Goal: Task Accomplishment & Management: Use online tool/utility

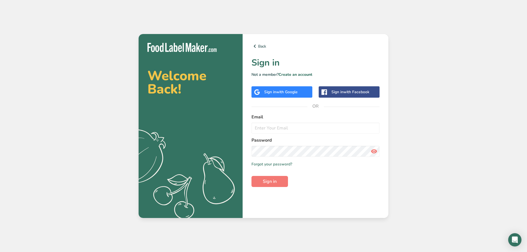
click at [280, 92] on span "with Google" at bounding box center [287, 91] width 22 height 5
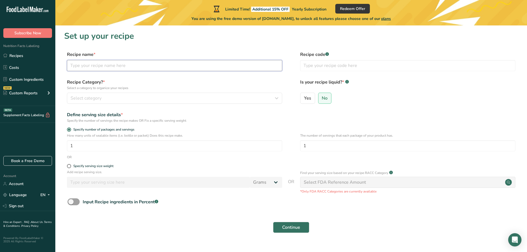
click at [166, 65] on input "text" at bounding box center [174, 65] width 215 height 11
type input "h"
click at [92, 98] on span "Select category" at bounding box center [86, 98] width 31 height 7
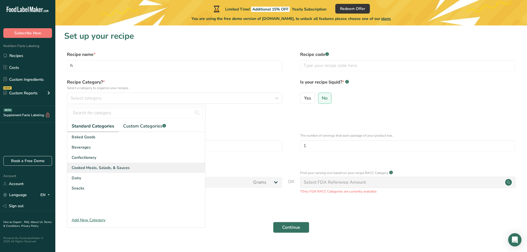
click at [116, 168] on span "Cooked Meals, Salads, & Sauces" at bounding box center [101, 168] width 58 height 6
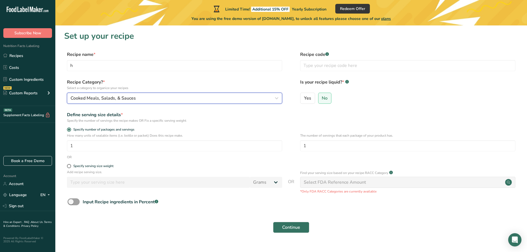
click at [116, 102] on button "Cooked Meals, Salads, & Sauces" at bounding box center [174, 98] width 215 height 11
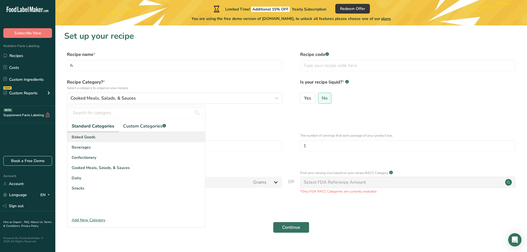
click at [97, 137] on div "Baked Goods" at bounding box center [136, 137] width 138 height 10
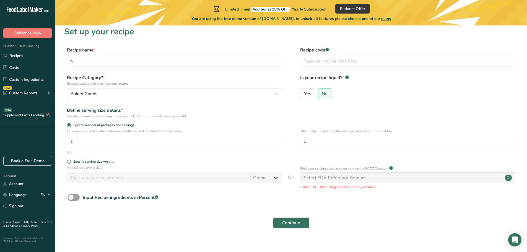
scroll to position [11, 0]
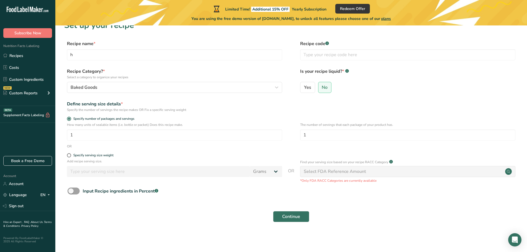
click at [331, 174] on div "Select FDA Reference Amount" at bounding box center [335, 171] width 62 height 7
click at [327, 175] on div "Select FDA Reference Amount" at bounding box center [335, 171] width 62 height 7
click at [292, 219] on span "Continue" at bounding box center [291, 216] width 18 height 7
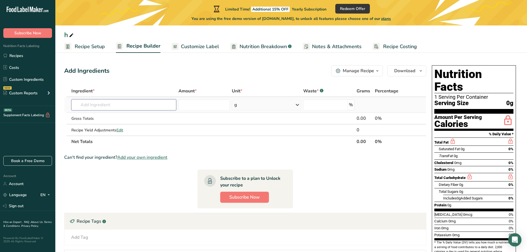
click at [110, 106] on input "text" at bounding box center [123, 104] width 105 height 11
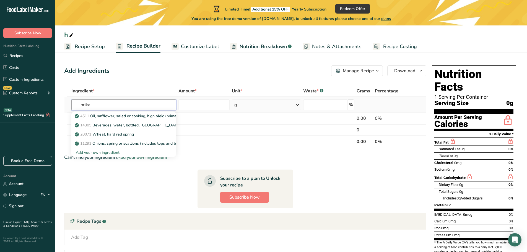
type input "prika"
click at [103, 154] on div "Add your own ingredient" at bounding box center [124, 153] width 96 height 6
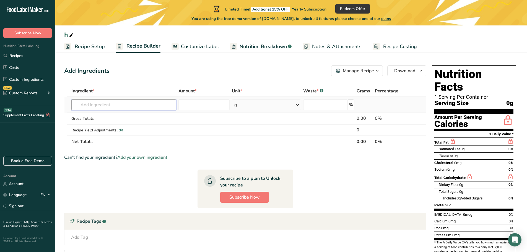
click at [111, 107] on input "text" at bounding box center [123, 104] width 105 height 11
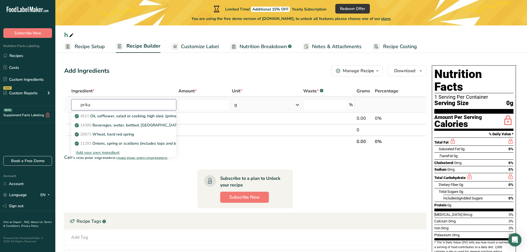
type input "prika"
click at [105, 155] on div "Add your own ingredient" at bounding box center [124, 153] width 96 height 6
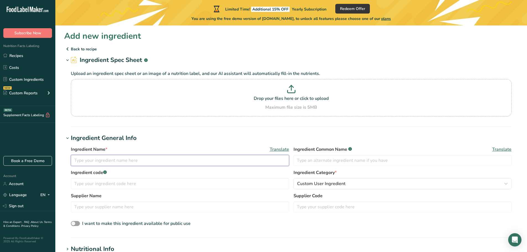
click at [114, 158] on input "text" at bounding box center [180, 160] width 218 height 11
type input "prika"
click at [339, 163] on input "text" at bounding box center [402, 160] width 218 height 11
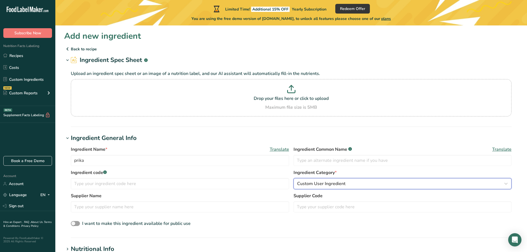
click at [308, 181] on span "Custom User Ingredient" at bounding box center [321, 183] width 48 height 7
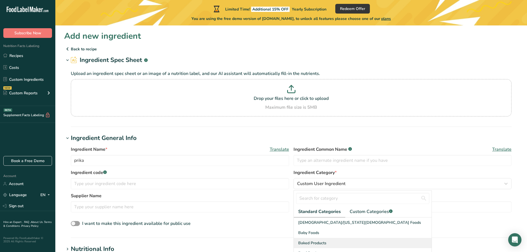
click at [345, 241] on div "Baked Products" at bounding box center [363, 243] width 138 height 10
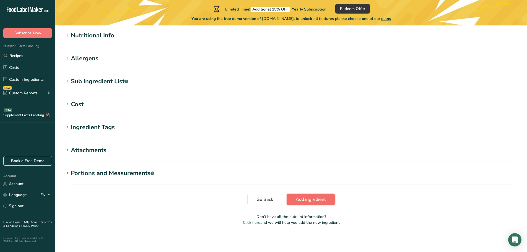
click at [299, 202] on span "Add ingredient" at bounding box center [311, 199] width 30 height 7
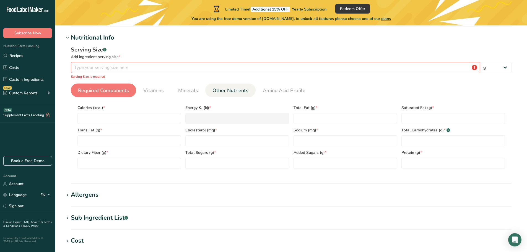
scroll to position [48, 0]
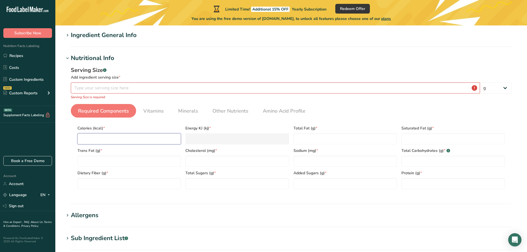
click at [146, 141] on input "number" at bounding box center [128, 138] width 103 height 11
type input "1"
type KJ "4.2"
type input "1"
click at [312, 135] on Fat "number" at bounding box center [344, 138] width 103 height 11
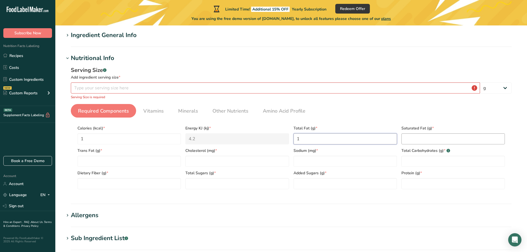
type Fat "1"
click at [433, 140] on Fat "number" at bounding box center [452, 138] width 103 height 11
type Fat "1"
drag, startPoint x: 95, startPoint y: 160, endPoint x: 105, endPoint y: 160, distance: 9.7
click at [95, 160] on Fat "number" at bounding box center [128, 161] width 103 height 11
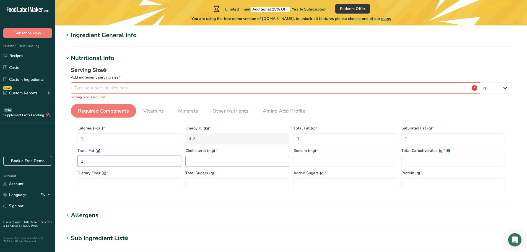
type Fat "1"
click at [230, 165] on input "number" at bounding box center [236, 161] width 103 height 11
type input "1"
click at [345, 166] on input "number" at bounding box center [344, 161] width 103 height 11
type input "1"
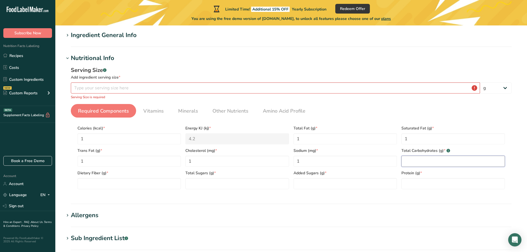
click at [425, 160] on Carbohydrates "number" at bounding box center [452, 161] width 103 height 11
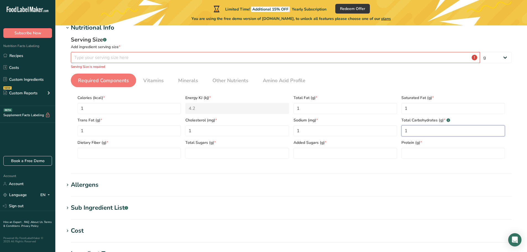
scroll to position [103, 0]
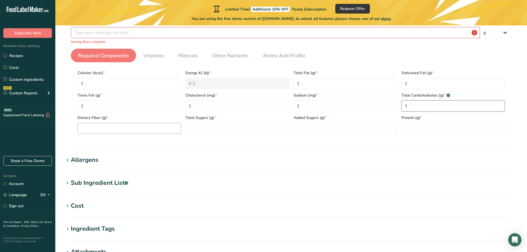
type Carbohydrates "1"
click at [130, 128] on Fiber "number" at bounding box center [128, 128] width 103 height 11
type Fiber "1"
click at [225, 133] on Sugars "number" at bounding box center [236, 128] width 103 height 11
type Sugars "1"
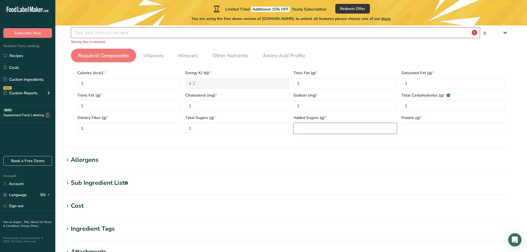
click at [331, 133] on Sugars "number" at bounding box center [344, 128] width 103 height 11
type Sugars "1"
click at [417, 131] on input "number" at bounding box center [452, 128] width 103 height 11
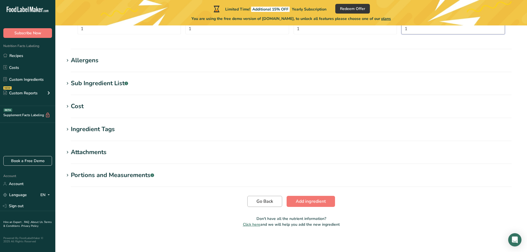
scroll to position [205, 0]
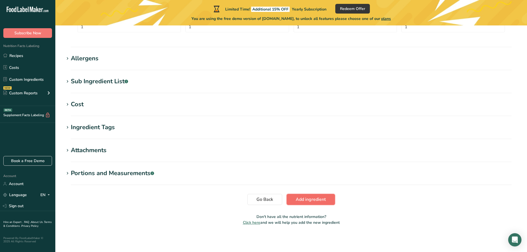
click at [323, 198] on span "Add ingredient" at bounding box center [311, 199] width 30 height 7
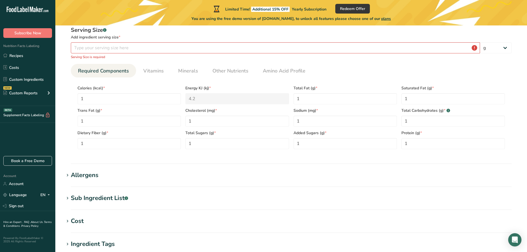
scroll to position [46, 0]
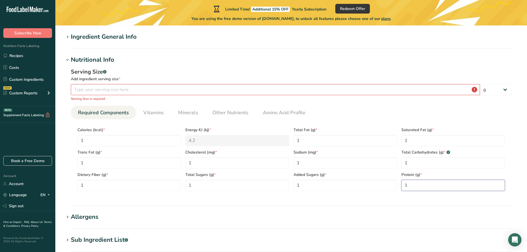
click at [417, 186] on input "1" at bounding box center [452, 185] width 103 height 11
type input "0"
click at [334, 183] on Sugars "1" at bounding box center [344, 185] width 103 height 11
type Sugars "0"
click at [228, 187] on Sugars "1" at bounding box center [236, 185] width 103 height 11
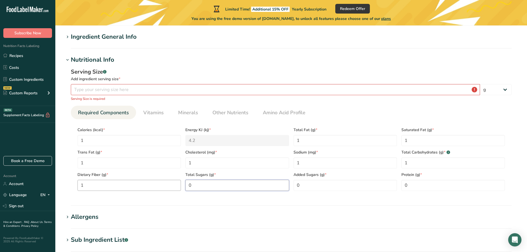
type Sugars "0"
click at [126, 182] on Fiber "1" at bounding box center [128, 185] width 103 height 11
type Fiber "0"
click at [469, 162] on Carbohydrates "1" at bounding box center [452, 162] width 103 height 11
click at [323, 165] on input "1" at bounding box center [344, 162] width 103 height 11
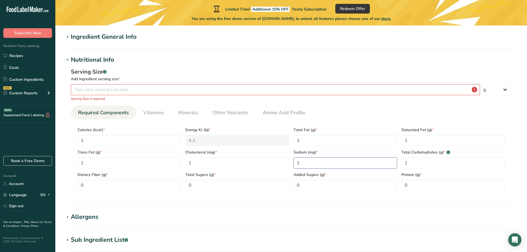
type input "0"
click at [346, 167] on input "0" at bounding box center [344, 162] width 103 height 11
type input "1"
click at [181, 92] on input "number" at bounding box center [275, 89] width 409 height 11
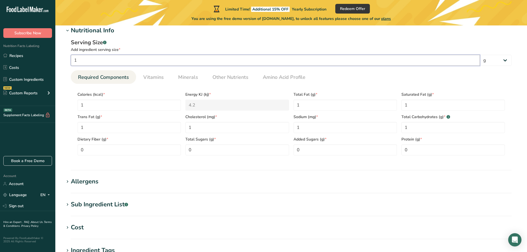
scroll to position [199, 0]
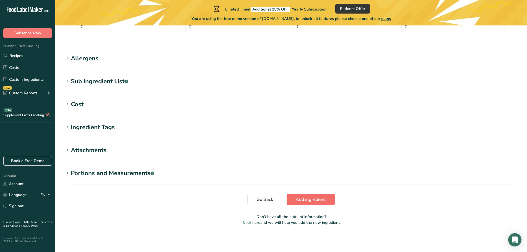
type input "1"
click at [300, 198] on span "Add ingredient" at bounding box center [311, 199] width 30 height 7
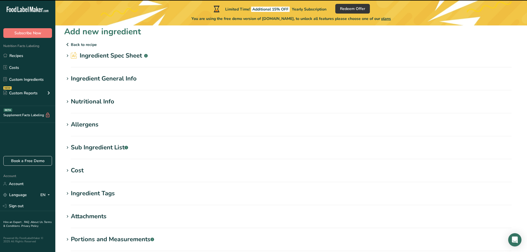
scroll to position [0, 0]
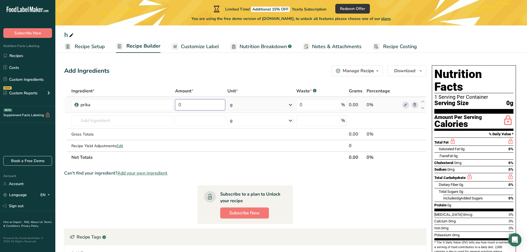
click at [199, 103] on input "0" at bounding box center [200, 104] width 50 height 11
type input "1"
click at [117, 124] on div "Ingredient * Amount * Unit * Waste * .a-a{fill:#347362;}.b-a{fill:#fff;} Grams …" at bounding box center [245, 124] width 362 height 78
click at [404, 105] on icon at bounding box center [406, 105] width 4 height 6
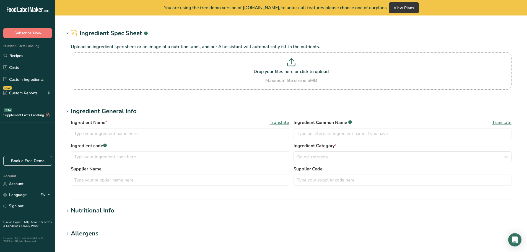
type input "prika"
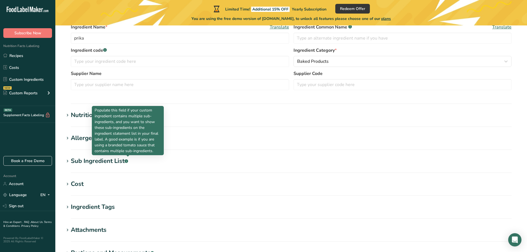
scroll to position [115, 0]
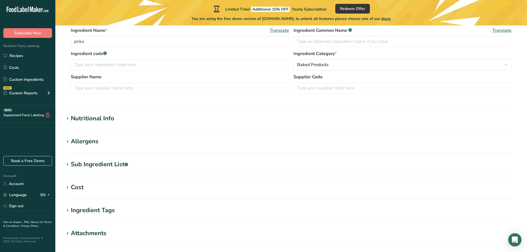
click at [64, 121] on span at bounding box center [67, 118] width 7 height 7
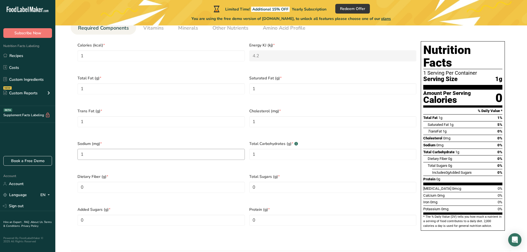
scroll to position [253, 0]
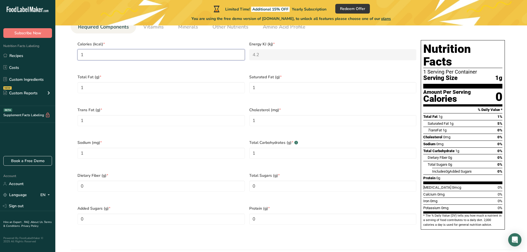
click at [143, 57] on input "1" at bounding box center [160, 54] width 167 height 11
click at [106, 84] on Fat "1" at bounding box center [160, 87] width 167 height 11
click at [180, 85] on Fat "00" at bounding box center [160, 87] width 167 height 11
click at [152, 86] on Fat "00" at bounding box center [160, 87] width 167 height 11
type Fat "00"
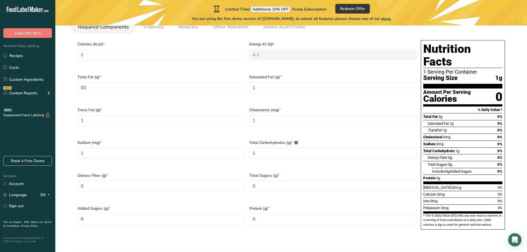
click at [284, 79] on div "Saturated Fat (g) * 1" at bounding box center [333, 87] width 172 height 33
click at [282, 82] on Fat "1" at bounding box center [332, 87] width 167 height 11
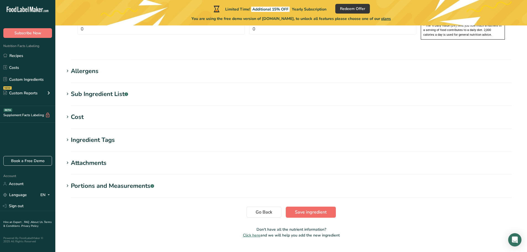
type Fat "0"
click at [325, 209] on span "Save ingredient" at bounding box center [311, 212] width 32 height 7
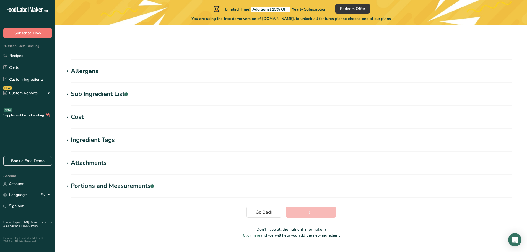
scroll to position [66, 0]
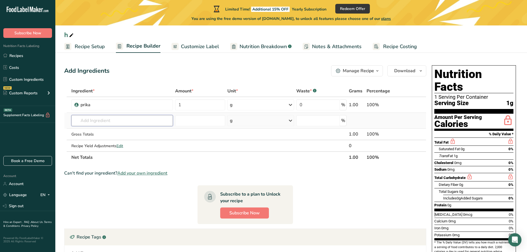
click at [123, 123] on input "text" at bounding box center [122, 120] width 102 height 11
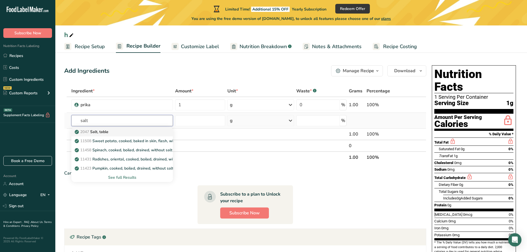
type input "salt"
click at [108, 132] on p "2047 Salt, table" at bounding box center [92, 132] width 33 height 6
type input "Salt, table"
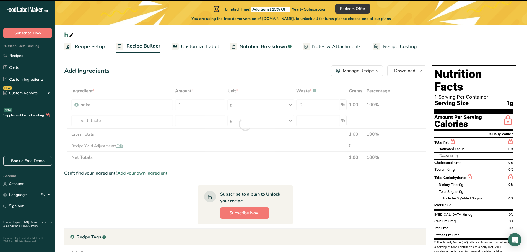
type input "0"
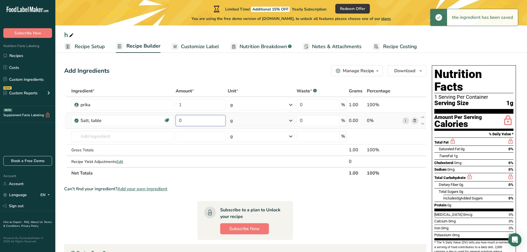
click at [194, 121] on input "0" at bounding box center [201, 120] width 50 height 11
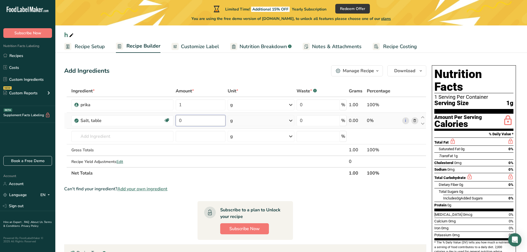
type input "1"
type input "2"
click at [88, 137] on div "Ingredient * Amount * Unit * Waste * .a-a{fill:#347362;}.b-a{fill:#fff;} Grams …" at bounding box center [245, 132] width 362 height 94
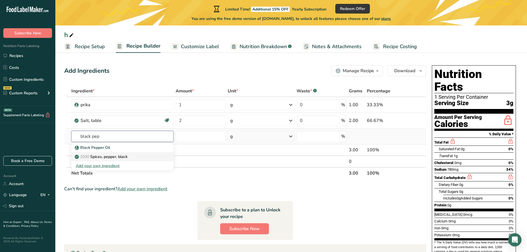
type input "black pep"
click at [138, 157] on div "2030 Spices, pepper, black" at bounding box center [118, 157] width 84 height 6
type input "Spices, pepper, black"
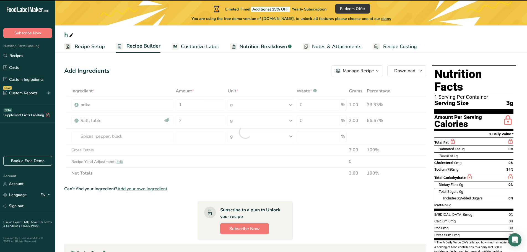
type input "0"
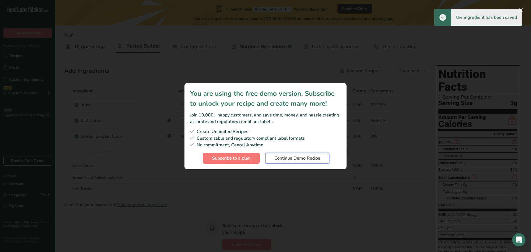
click at [282, 154] on button "Continue Demo Recipe" at bounding box center [297, 158] width 64 height 11
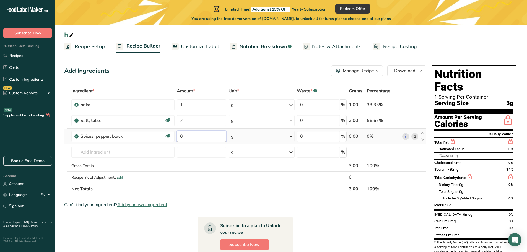
click at [217, 136] on input "0" at bounding box center [202, 136] width 50 height 11
type input "1"
type input "2"
click at [104, 150] on div "Ingredient * Amount * Unit * Waste * .a-a{fill:#347362;}.b-a{fill:#fff;} Grams …" at bounding box center [245, 140] width 362 height 110
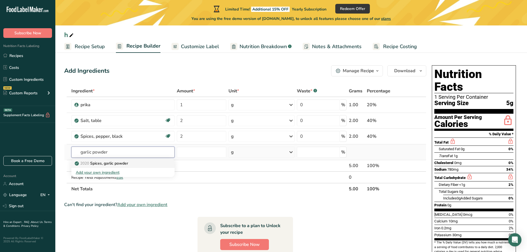
type input "garlic powder"
click at [125, 163] on p "2020 Spices, garlic powder" at bounding box center [102, 163] width 52 height 6
type input "Spices, garlic powder"
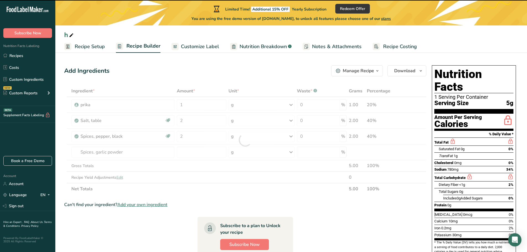
type input "0"
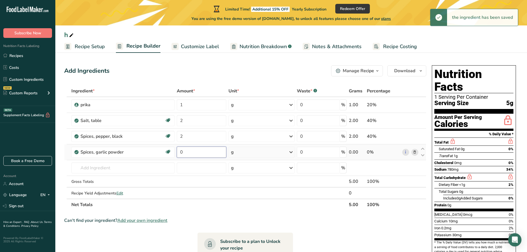
click at [191, 155] on input "0" at bounding box center [202, 152] width 50 height 11
type input "2"
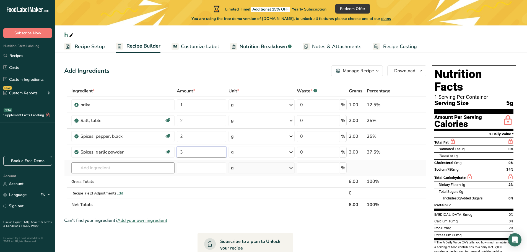
type input "3"
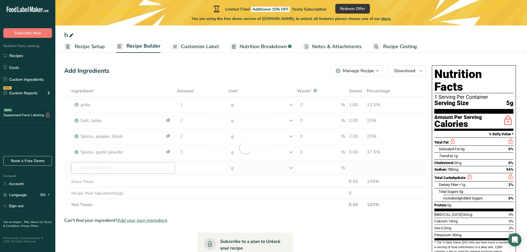
click at [108, 171] on div "Ingredient * Amount * Unit * Waste * .a-a{fill:#347362;}.b-a{fill:#fff;} Grams …" at bounding box center [245, 147] width 362 height 125
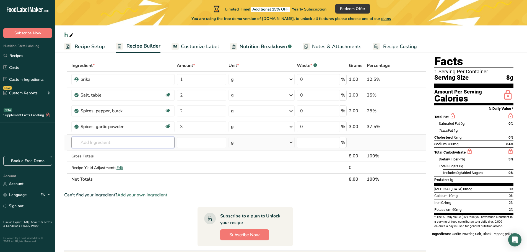
scroll to position [28, 0]
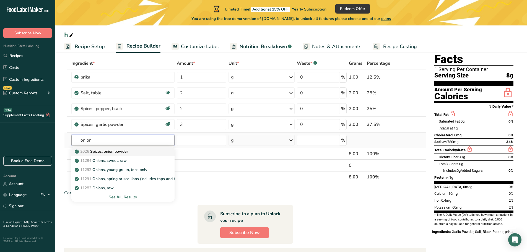
type input "onion"
click at [132, 155] on link "2026 Spices, onion powder" at bounding box center [122, 151] width 103 height 9
type input "Spices, onion powder"
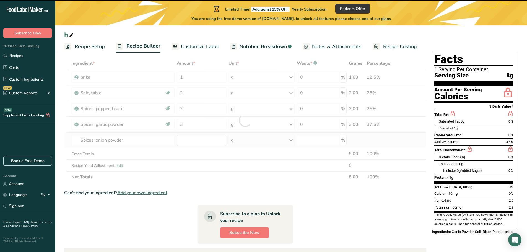
type input "0"
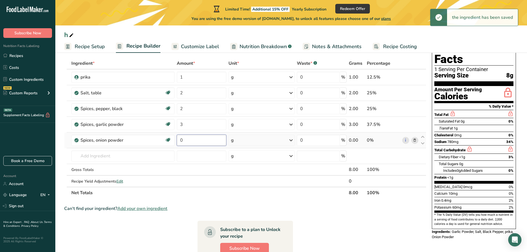
click at [187, 139] on input "0" at bounding box center [202, 140] width 50 height 11
drag, startPoint x: 178, startPoint y: 140, endPoint x: 172, endPoint y: 140, distance: 6.4
click at [173, 140] on tr "Spices, onion powder Source of Antioxidants Prebiotic Effect Dairy free Gluten …" at bounding box center [245, 141] width 362 height 16
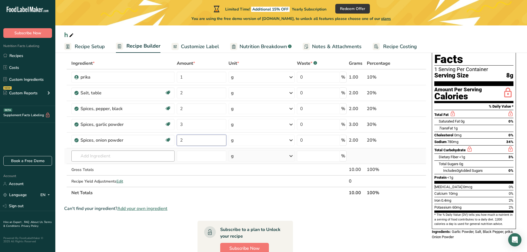
type input "2"
click at [93, 158] on div "Ingredient * Amount * Unit * Waste * .a-a{fill:#347362;}.b-a{fill:#fff;} Grams …" at bounding box center [245, 128] width 362 height 141
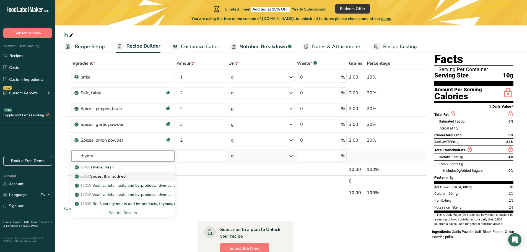
type input "thyme"
click at [108, 178] on p "2042 Spices, thyme, dried" at bounding box center [101, 176] width 50 height 6
type input "Spices, thyme, dried"
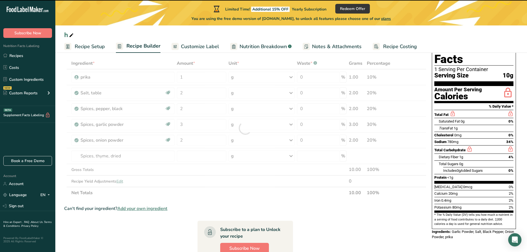
type input "0"
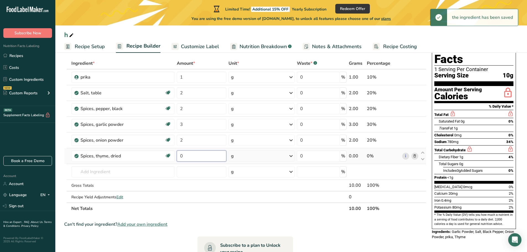
click at [183, 155] on input "0" at bounding box center [202, 155] width 50 height 11
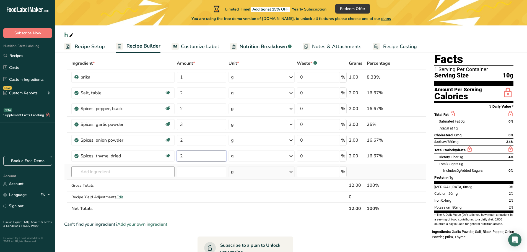
type input "2"
click at [139, 171] on div "Ingredient * Amount * Unit * Waste * .a-a{fill:#347362;}.b-a{fill:#fff;} Grams …" at bounding box center [245, 136] width 362 height 157
type input "cay"
click at [137, 182] on p "2031 Spices, pepper, red or cayenne" at bounding box center [110, 183] width 69 height 6
type input "Spices, pepper, red or cayenne"
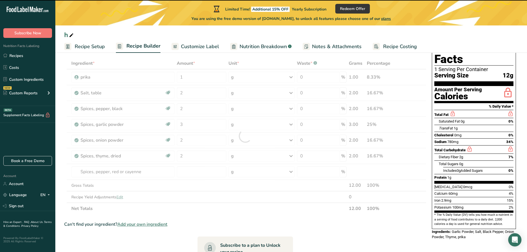
type input "0"
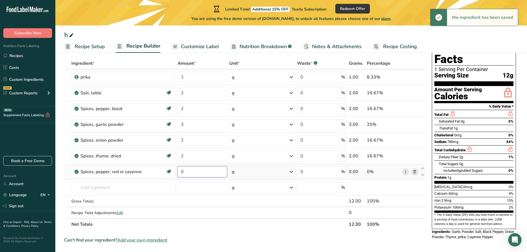
click at [206, 173] on input "0" at bounding box center [203, 171] width 50 height 11
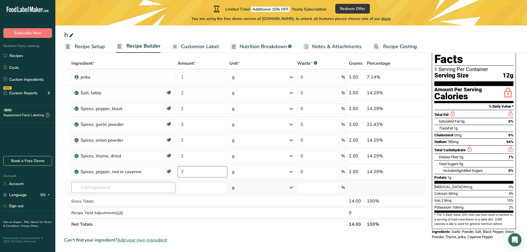
type input "2"
click at [122, 184] on div "Ingredient * Amount * Unit * Waste * .a-a{fill:#347362;}.b-a{fill:#fff;} Grams …" at bounding box center [245, 144] width 362 height 173
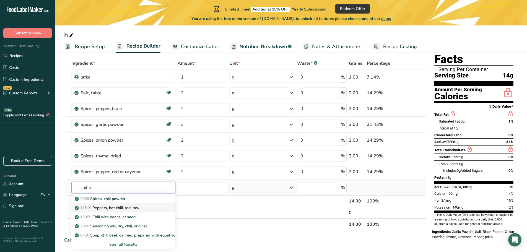
type input "chilie"
click at [145, 210] on div "11819 Peppers, hot chili, red, raw" at bounding box center [119, 208] width 87 height 6
type input "Peppers, hot chili, red, raw"
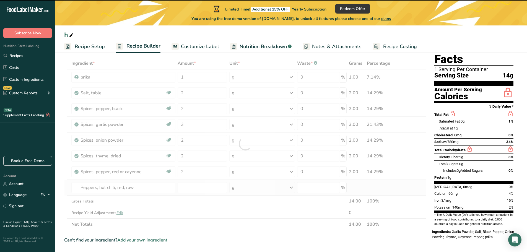
type input "0"
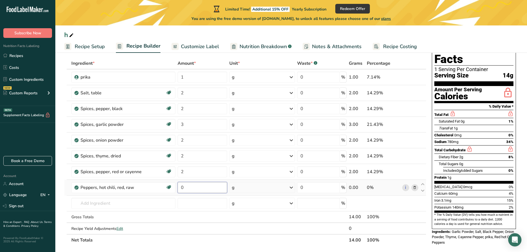
click at [187, 186] on input "0" at bounding box center [203, 187] width 50 height 11
type input "2"
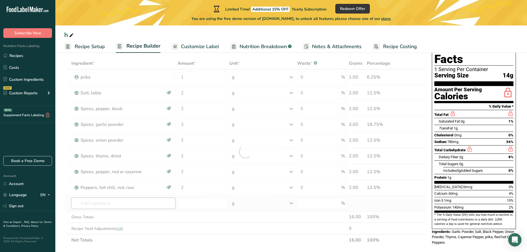
click at [141, 204] on div "Ingredient * Amount * Unit * Waste * .a-a{fill:#347362;}.b-a{fill:#fff;} Grams …" at bounding box center [245, 152] width 362 height 188
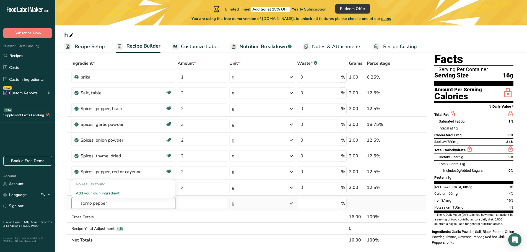
drag, startPoint x: 86, startPoint y: 204, endPoint x: 116, endPoint y: 208, distance: 30.9
click at [116, 208] on input "sorno pepper" at bounding box center [123, 203] width 104 height 11
drag, startPoint x: 114, startPoint y: 205, endPoint x: 75, endPoint y: 204, distance: 38.8
click at [75, 204] on input "sorno pepper" at bounding box center [123, 203] width 104 height 11
type input "sorno pepper"
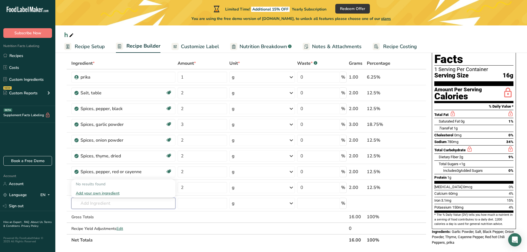
paste input "serrano pepper"
type input "serrano pepper"
click at [112, 185] on p "11977 Peppers, serrano, raw" at bounding box center [104, 184] width 57 height 6
type input "Peppers, serrano, raw"
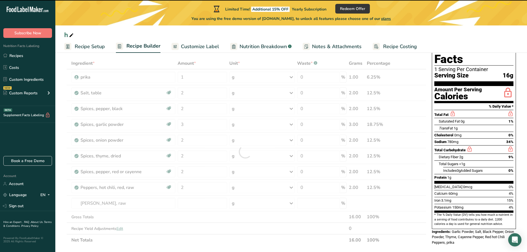
type input "0"
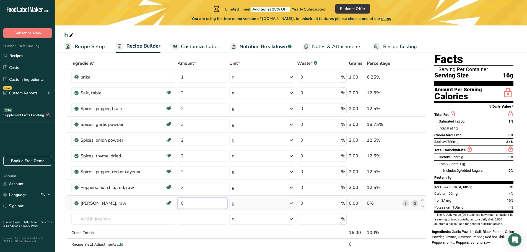
click at [189, 202] on input "0" at bounding box center [203, 203] width 50 height 11
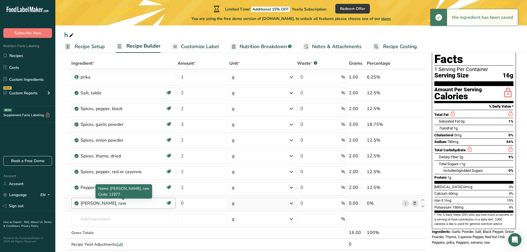
click at [135, 205] on div "Ingredient * Amount * Unit * Waste * .a-a{fill:#347362;}.b-a{fill:#fff;} Grams …" at bounding box center [245, 160] width 362 height 204
click at [414, 204] on icon at bounding box center [415, 204] width 4 height 6
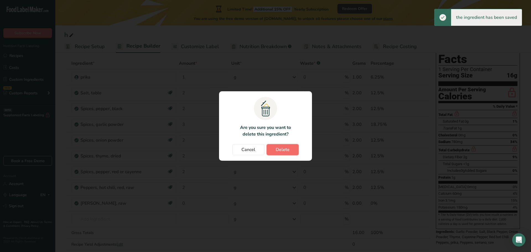
click at [277, 152] on span "Delete" at bounding box center [283, 149] width 14 height 7
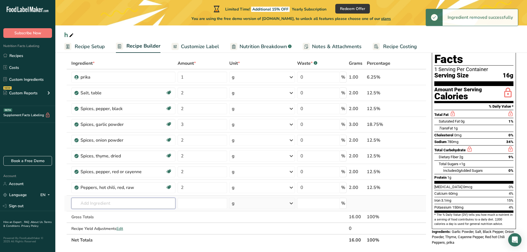
click at [102, 204] on input "text" at bounding box center [123, 203] width 104 height 11
paste input "serrano pepper"
type input "serrano pepper"
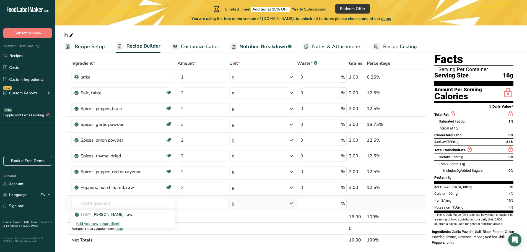
click at [94, 224] on div "Add your own ingredient" at bounding box center [123, 224] width 95 height 6
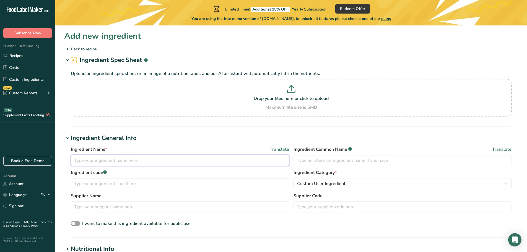
click at [96, 158] on input "text" at bounding box center [180, 160] width 218 height 11
paste input "serrano pepper"
type input "serrano pepper"
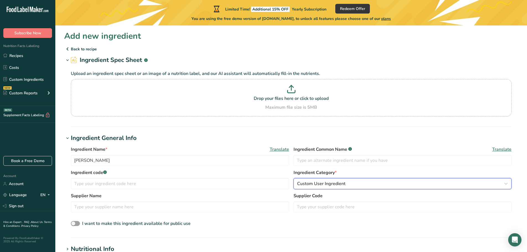
click at [326, 185] on span "Custom User Ingredient" at bounding box center [321, 183] width 48 height 7
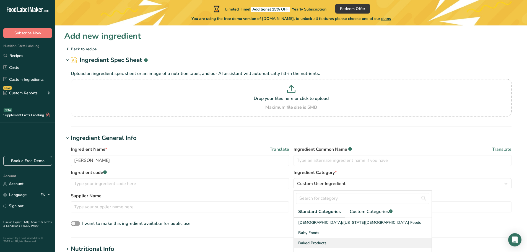
click at [333, 242] on div "Baked Products" at bounding box center [363, 243] width 138 height 10
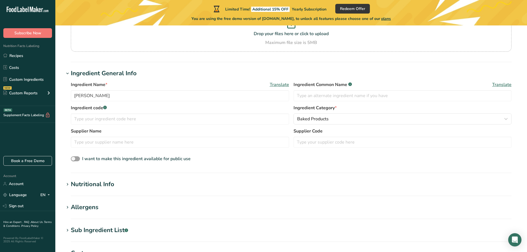
scroll to position [83, 0]
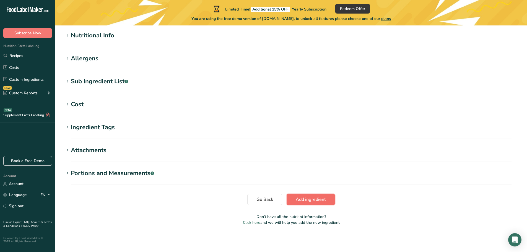
click at [325, 204] on button "Add ingredient" at bounding box center [311, 199] width 48 height 11
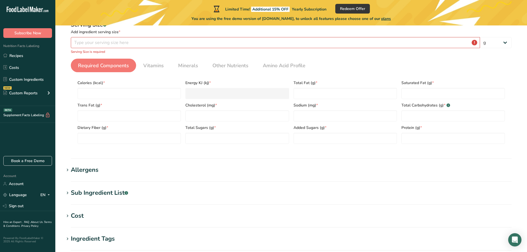
scroll to position [76, 0]
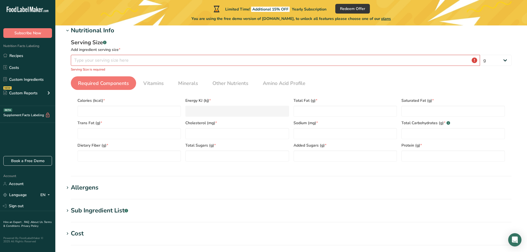
drag, startPoint x: 77, startPoint y: 100, endPoint x: 115, endPoint y: 99, distance: 37.6
click at [115, 99] on div "Calories (kcal) *" at bounding box center [129, 105] width 108 height 22
drag, startPoint x: 110, startPoint y: 100, endPoint x: 100, endPoint y: 101, distance: 9.6
click at [100, 101] on span "Calories (kcal) *" at bounding box center [128, 101] width 103 height 6
click at [120, 110] on input "number" at bounding box center [128, 111] width 103 height 11
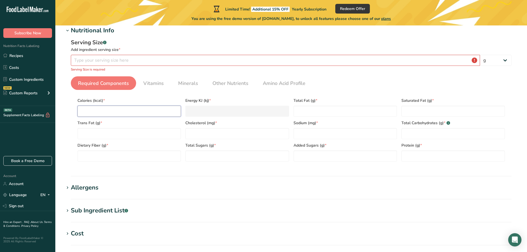
type input "2"
type KJ "8.4"
type input "2"
click at [324, 112] on Fat "number" at bounding box center [344, 111] width 103 height 11
type Fat "0"
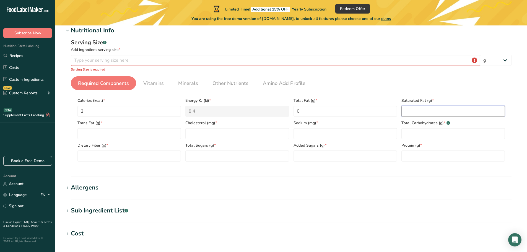
click at [412, 111] on Fat "number" at bounding box center [452, 111] width 103 height 11
type Fat "0"
click at [95, 134] on Fat "number" at bounding box center [128, 133] width 103 height 11
type Fat "0"
drag, startPoint x: 183, startPoint y: 123, endPoint x: 195, endPoint y: 123, distance: 11.3
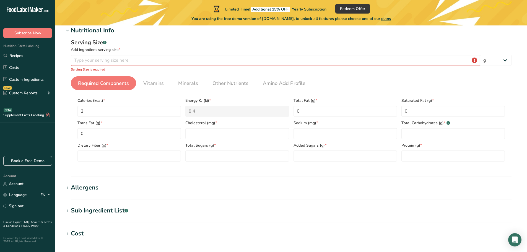
click at [195, 123] on div "Cholesterol (mg) *" at bounding box center [237, 128] width 108 height 22
drag, startPoint x: 185, startPoint y: 123, endPoint x: 193, endPoint y: 123, distance: 7.2
click at [193, 123] on span "Cholesterol (mg) *" at bounding box center [236, 123] width 103 height 6
click at [208, 135] on input "number" at bounding box center [236, 133] width 103 height 11
type input "0"
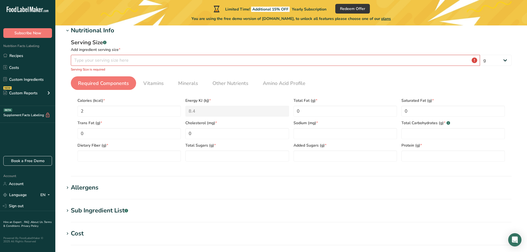
drag, startPoint x: 292, startPoint y: 121, endPoint x: 300, endPoint y: 123, distance: 8.6
click at [300, 123] on div "Sodium (mg) *" at bounding box center [345, 128] width 108 height 22
drag, startPoint x: 292, startPoint y: 124, endPoint x: 311, endPoint y: 121, distance: 19.2
click at [311, 122] on div "Sodium (mg) *" at bounding box center [345, 128] width 108 height 22
click at [300, 133] on input "number" at bounding box center [344, 133] width 103 height 11
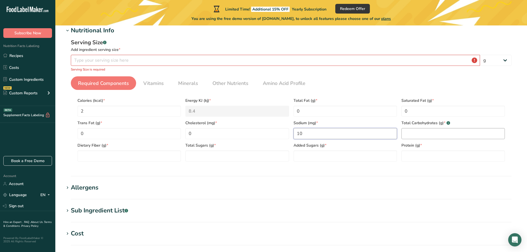
type input "10"
click at [407, 129] on Carbohydrates "number" at bounding box center [452, 133] width 103 height 11
drag, startPoint x: 410, startPoint y: 124, endPoint x: 424, endPoint y: 126, distance: 13.8
click at [427, 124] on span "Total Carbohydrates (g) * .a-a{fill:#347362;}.b-a{fill:#fff;}" at bounding box center [452, 123] width 103 height 6
click at [419, 128] on Carbohydrates "number" at bounding box center [452, 133] width 103 height 11
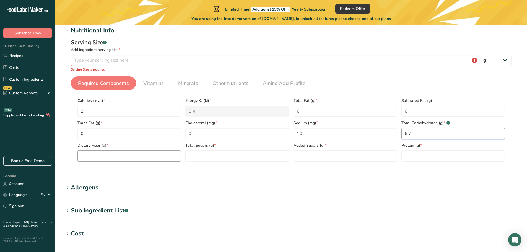
type Carbohydrates "6.7"
click at [96, 159] on Fiber "number" at bounding box center [128, 155] width 103 height 11
type Fiber "0"
click at [206, 155] on Sugars "number" at bounding box center [236, 155] width 103 height 11
type Sugars "0"
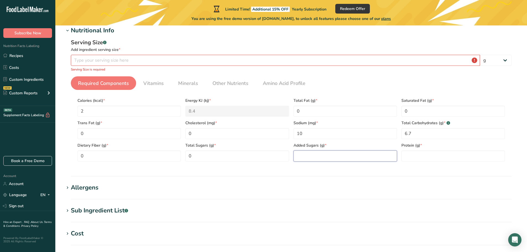
click at [320, 153] on Sugars "number" at bounding box center [344, 155] width 103 height 11
type Sugars "0"
click at [425, 154] on input "number" at bounding box center [452, 155] width 103 height 11
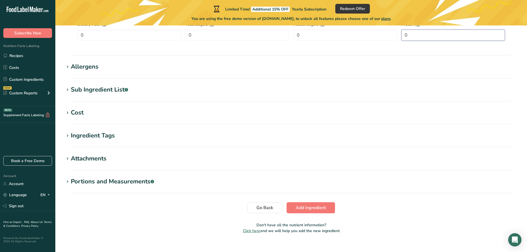
scroll to position [205, 0]
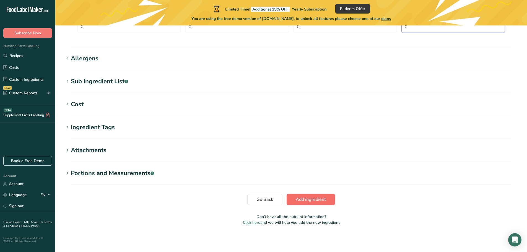
type input "0"
click at [323, 201] on span "Add ingredient" at bounding box center [311, 199] width 30 height 7
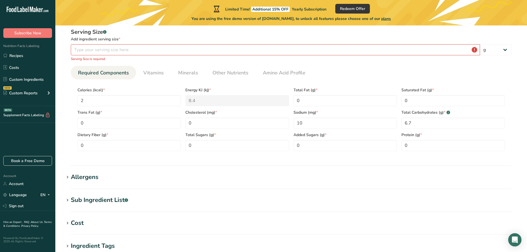
scroll to position [19, 0]
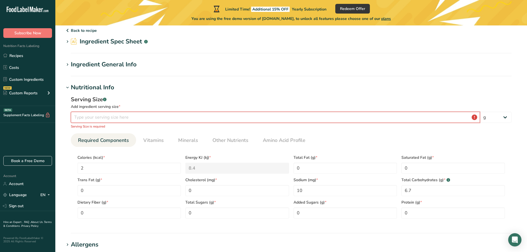
click at [87, 116] on input "number" at bounding box center [275, 117] width 409 height 11
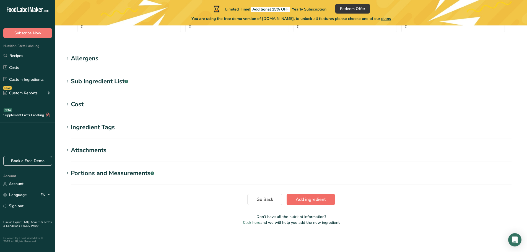
type input "1"
click at [311, 199] on span "Add ingredient" at bounding box center [311, 199] width 30 height 7
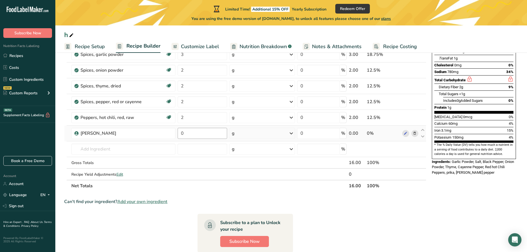
scroll to position [83, 0]
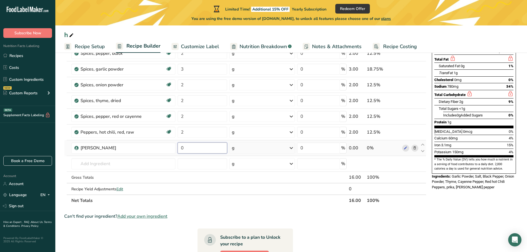
click at [205, 150] on input "0" at bounding box center [203, 147] width 50 height 11
click at [295, 214] on div "Can't find your ingredient? Add your own ingredient" at bounding box center [245, 216] width 362 height 7
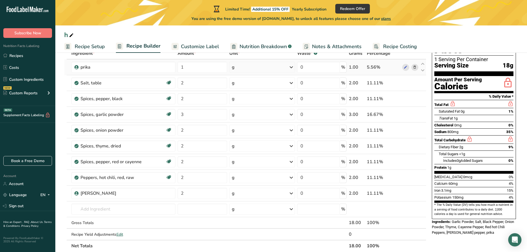
scroll to position [55, 0]
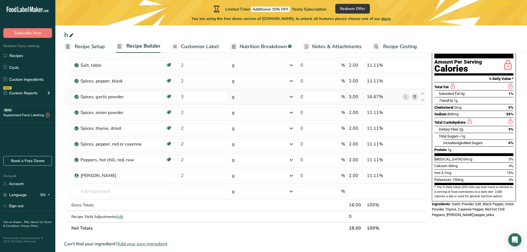
drag, startPoint x: 459, startPoint y: 101, endPoint x: 408, endPoint y: 93, distance: 51.8
click at [408, 93] on div "Add Ingredients Manage Recipe Delete Recipe Duplicate Recipe Scale Recipe Save …" at bounding box center [291, 199] width 454 height 383
click at [462, 111] on div "Sodium 800mg 35%" at bounding box center [473, 114] width 79 height 7
click at [199, 175] on input "2" at bounding box center [203, 175] width 50 height 11
drag, startPoint x: 199, startPoint y: 175, endPoint x: 176, endPoint y: 176, distance: 23.0
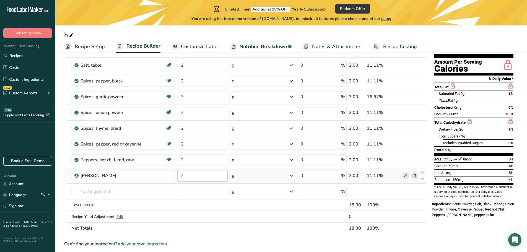
click at [176, 176] on td "2" at bounding box center [202, 176] width 52 height 16
type input "1"
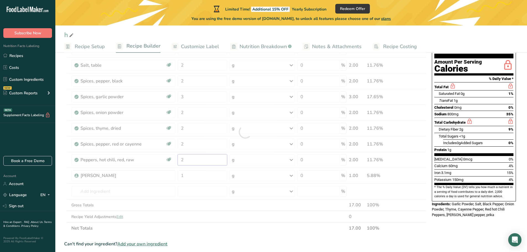
drag, startPoint x: 197, startPoint y: 164, endPoint x: 176, endPoint y: 163, distance: 20.2
click at [177, 163] on div "Ingredient * Amount * Unit * Waste * .a-a{fill:#347362;}.b-a{fill:#fff;} Grams …" at bounding box center [245, 132] width 362 height 204
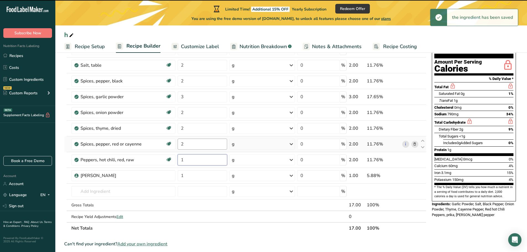
type input "2"
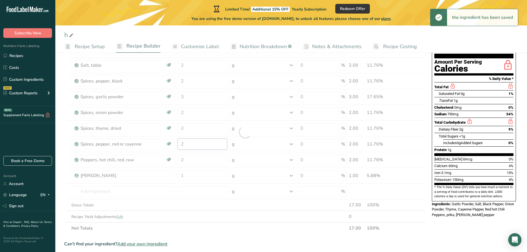
drag, startPoint x: 194, startPoint y: 144, endPoint x: 169, endPoint y: 145, distance: 25.2
click at [169, 146] on div "Ingredient * Amount * Unit * Waste * .a-a{fill:#347362;}.b-a{fill:#fff;} Grams …" at bounding box center [245, 132] width 362 height 204
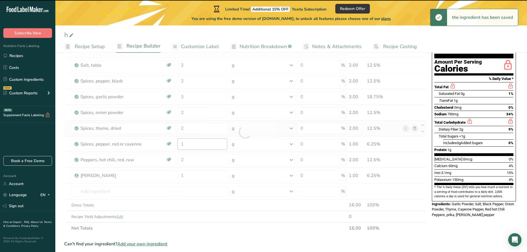
type input "2"
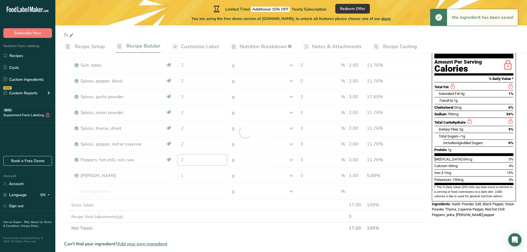
drag, startPoint x: 192, startPoint y: 161, endPoint x: 183, endPoint y: 159, distance: 9.3
click at [175, 159] on div "Ingredient * Amount * Unit * Waste * .a-a{fill:#347362;}.b-a{fill:#fff;} Grams …" at bounding box center [245, 132] width 362 height 204
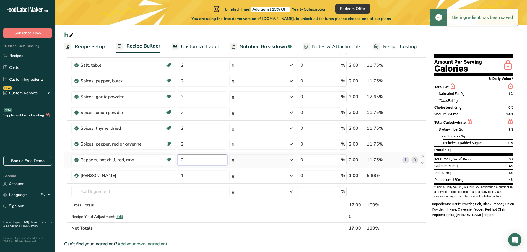
drag, startPoint x: 190, startPoint y: 163, endPoint x: 176, endPoint y: 162, distance: 13.8
click at [176, 162] on tr "Peppers, hot chili, red, raw Dairy free Gluten free Vegan Vegetarian Soy free 2…" at bounding box center [245, 160] width 362 height 16
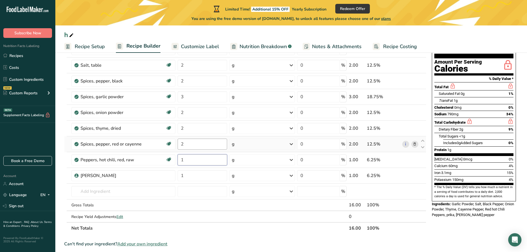
type input "1"
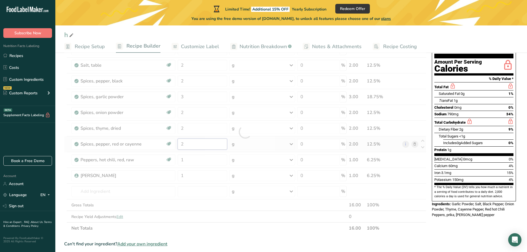
click at [205, 144] on div "Ingredient * Amount * Unit * Waste * .a-a{fill:#347362;}.b-a{fill:#fff;} Grams …" at bounding box center [245, 132] width 362 height 204
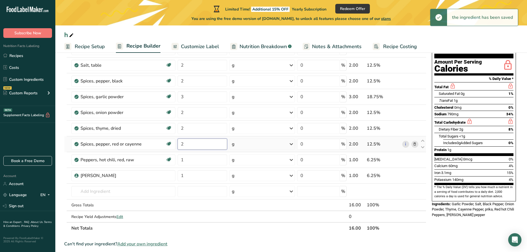
drag, startPoint x: 189, startPoint y: 144, endPoint x: 178, endPoint y: 144, distance: 11.6
click at [178, 145] on input "2" at bounding box center [203, 144] width 50 height 11
type input "1"
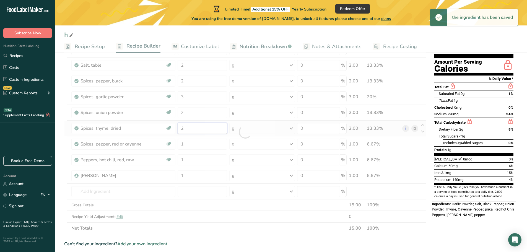
click at [194, 130] on div "Ingredient * Amount * Unit * Waste * .a-a{fill:#347362;}.b-a{fill:#fff;} Grams …" at bounding box center [245, 132] width 362 height 204
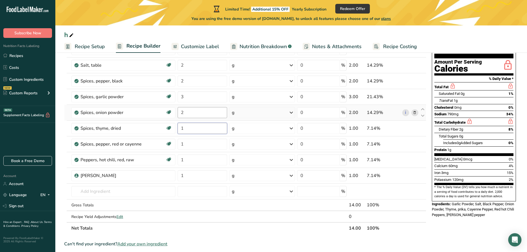
type input "1"
click at [191, 113] on div "Ingredient * Amount * Unit * Waste * .a-a{fill:#347362;}.b-a{fill:#fff;} Grams …" at bounding box center [245, 132] width 362 height 204
type input "1"
click at [200, 99] on div "Ingredient * Amount * Unit * Waste * .a-a{fill:#347362;}.b-a{fill:#fff;} Grams …" at bounding box center [245, 132] width 362 height 204
type input "1"
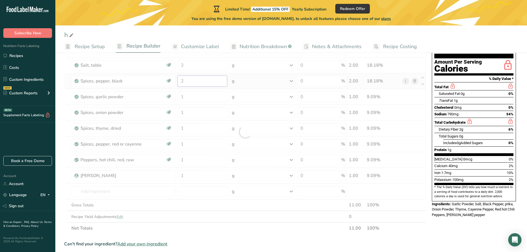
click at [195, 82] on div "Ingredient * Amount * Unit * Waste * .a-a{fill:#347362;}.b-a{fill:#fff;} Grams …" at bounding box center [245, 132] width 362 height 204
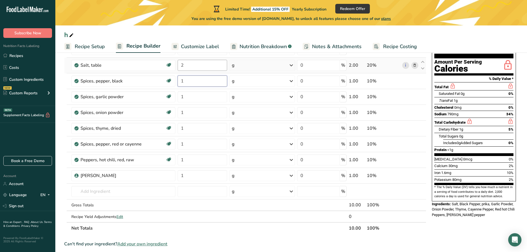
type input "1"
click at [194, 65] on div "Ingredient * Amount * Unit * Waste * .a-a{fill:#347362;}.b-a{fill:#fff;} Grams …" at bounding box center [245, 132] width 362 height 204
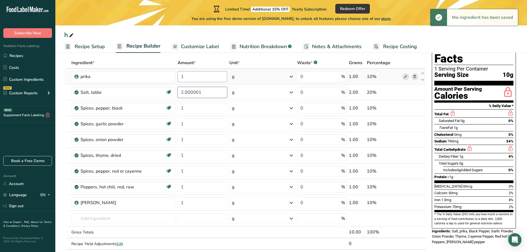
scroll to position [28, 0]
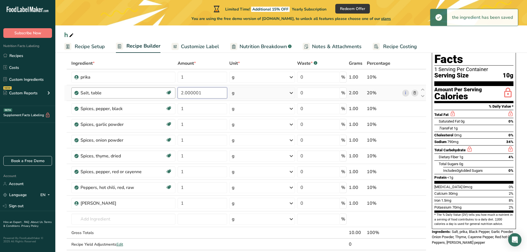
drag, startPoint x: 200, startPoint y: 93, endPoint x: 171, endPoint y: 95, distance: 29.1
click at [172, 95] on tr "Salt, table Dairy free Gluten free Vegan Vegetarian Soy free 2.000001 g Portion…" at bounding box center [245, 93] width 362 height 16
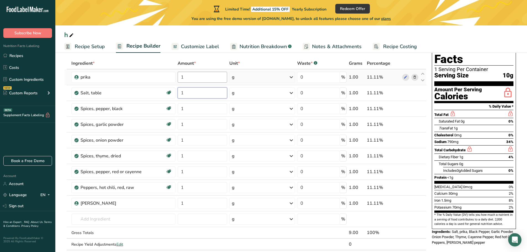
type input "1"
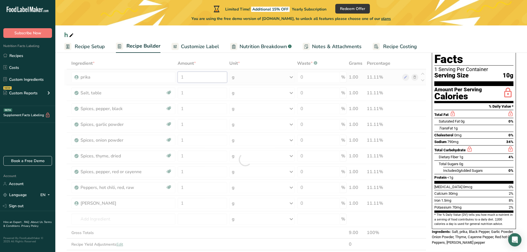
click at [199, 78] on div "Ingredient * Amount * Unit * Waste * .a-a{fill:#347362;}.b-a{fill:#fff;} Grams …" at bounding box center [245, 160] width 362 height 204
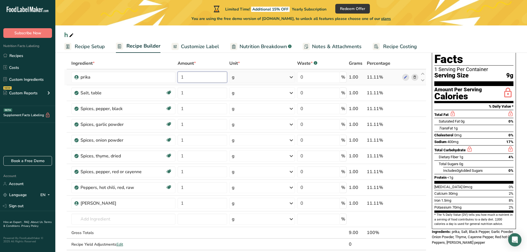
drag, startPoint x: 198, startPoint y: 79, endPoint x: 180, endPoint y: 80, distance: 18.3
click at [180, 80] on input "1" at bounding box center [203, 77] width 50 height 11
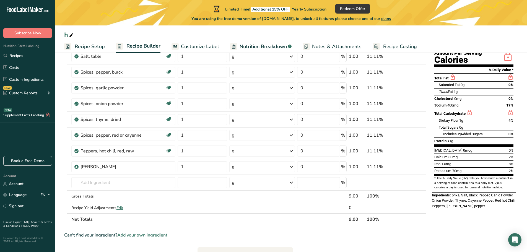
scroll to position [55, 0]
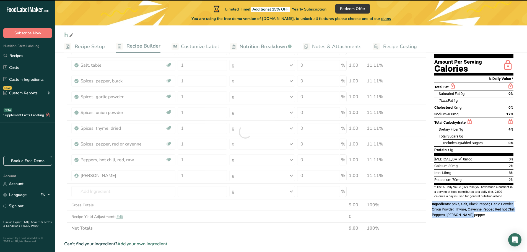
drag, startPoint x: 430, startPoint y: 192, endPoint x: 484, endPoint y: 203, distance: 55.1
click at [484, 203] on div "Nutrition Facts 1 Serving Per Container Serving Size 9g Amount Per Serving Calo…" at bounding box center [474, 114] width 89 height 212
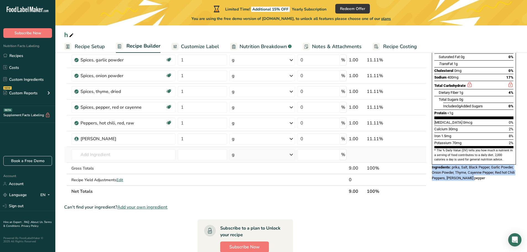
scroll to position [111, 0]
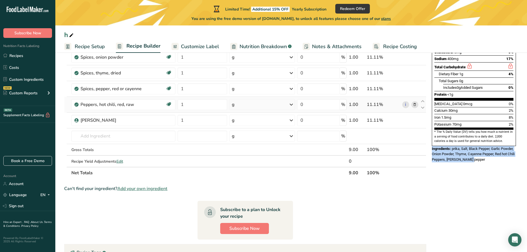
copy div "Ingredients: prika, Salt, Black Pepper, Garlic Powder, Onion Powder, Thyme, Cay…"
